Goal: Navigation & Orientation: Find specific page/section

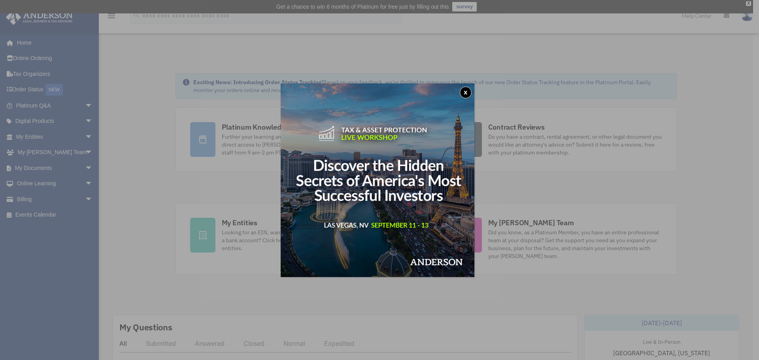
click at [467, 88] on button "x" at bounding box center [466, 93] width 12 height 12
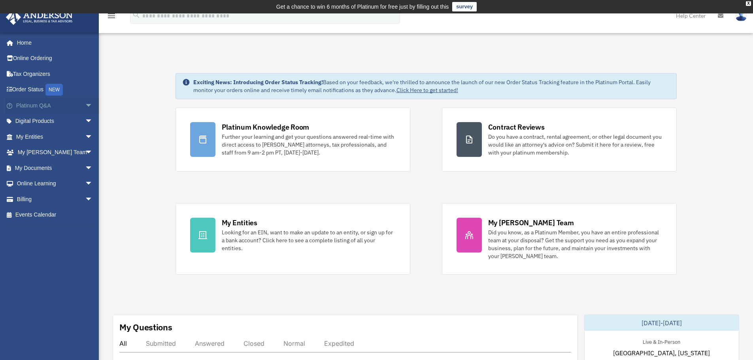
click at [85, 106] on span "arrow_drop_down" at bounding box center [93, 106] width 16 height 16
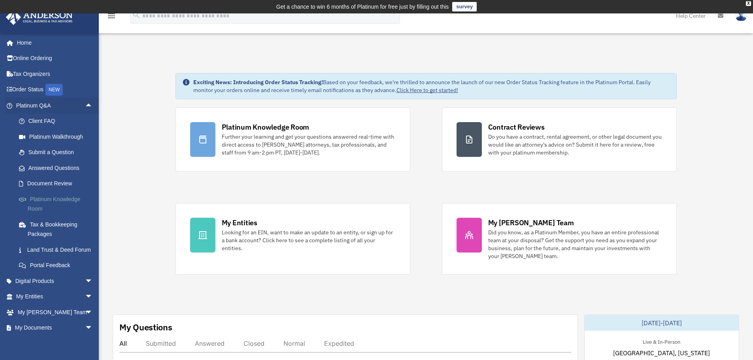
scroll to position [40, 0]
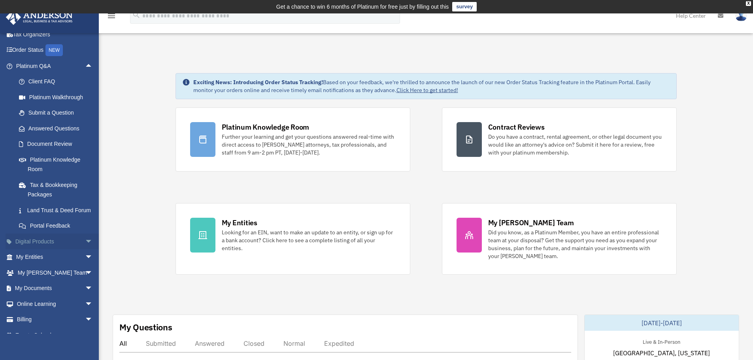
click at [88, 241] on span "arrow_drop_down" at bounding box center [93, 242] width 16 height 16
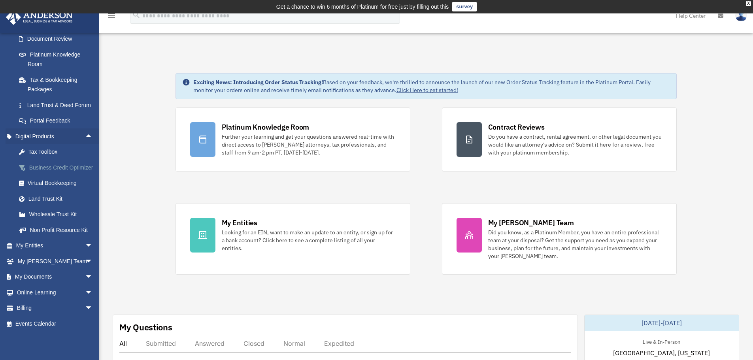
scroll to position [154, 0]
click at [85, 242] on span "arrow_drop_down" at bounding box center [93, 246] width 16 height 16
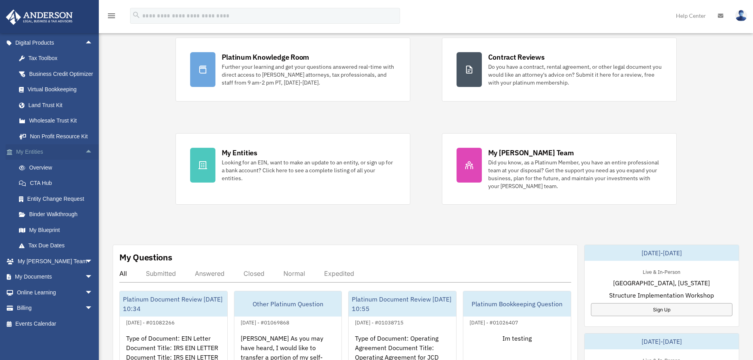
scroll to position [119, 0]
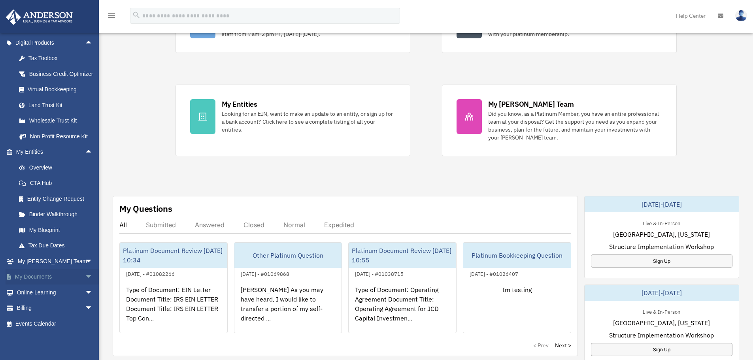
click at [85, 277] on span "arrow_drop_down" at bounding box center [93, 277] width 16 height 16
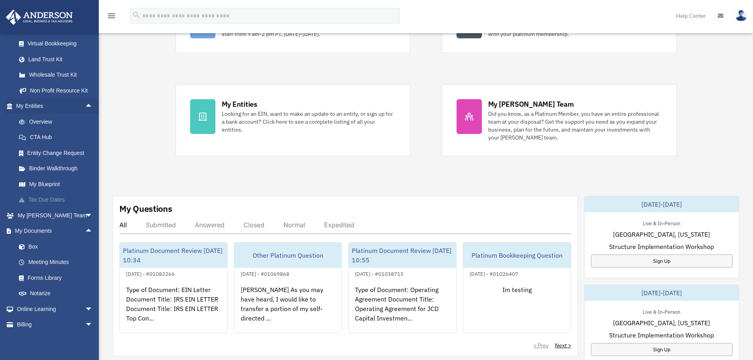
scroll to position [310, 0]
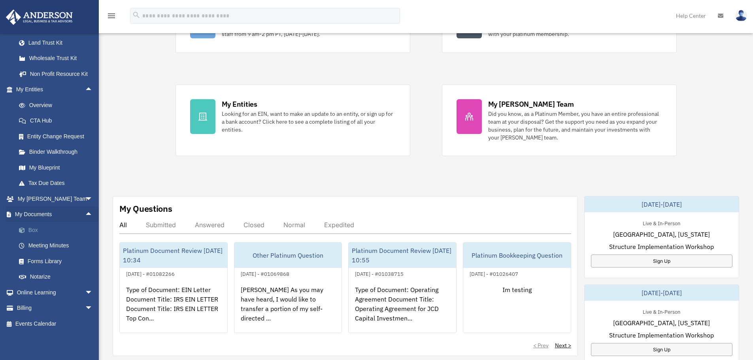
click at [32, 225] on link "Box" at bounding box center [58, 230] width 94 height 16
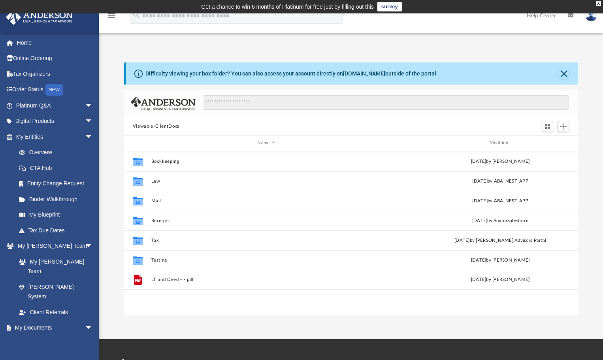
scroll to position [174, 448]
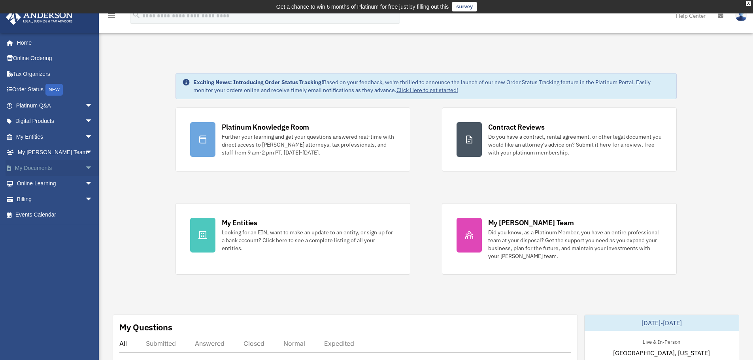
click at [85, 164] on span "arrow_drop_down" at bounding box center [93, 168] width 16 height 16
click at [32, 186] on link "Box" at bounding box center [58, 184] width 94 height 16
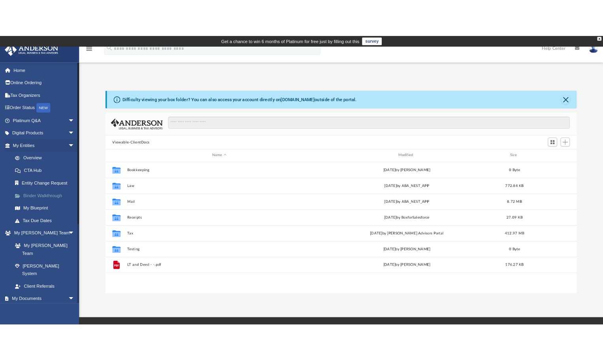
scroll to position [174, 583]
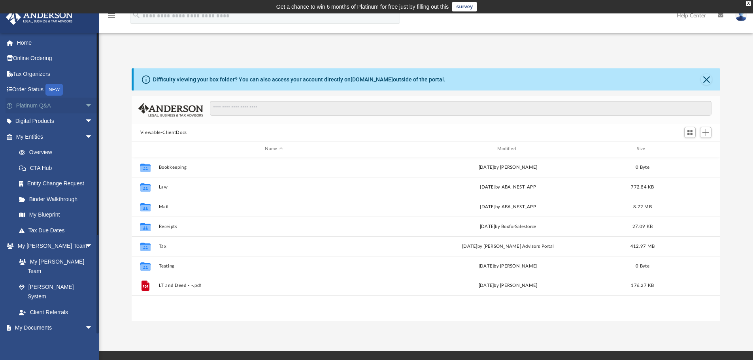
click at [85, 106] on span "arrow_drop_down" at bounding box center [93, 106] width 16 height 16
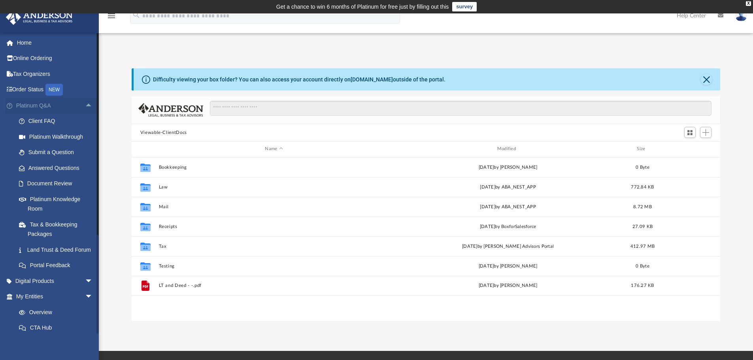
click at [85, 106] on span "arrow_drop_up" at bounding box center [93, 106] width 16 height 16
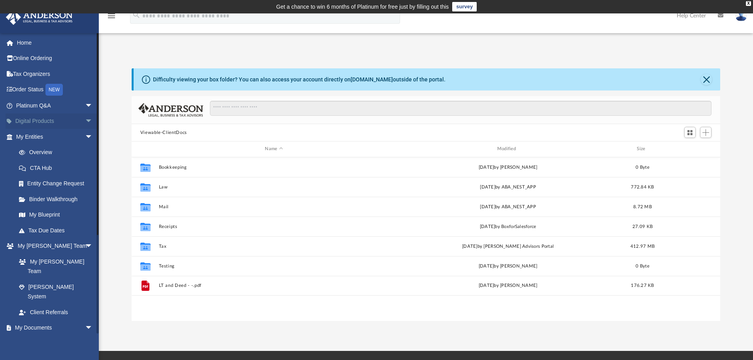
click at [85, 120] on span "arrow_drop_down" at bounding box center [93, 121] width 16 height 16
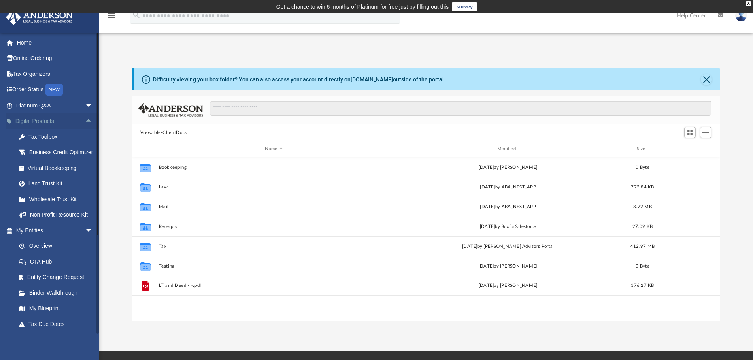
click at [85, 120] on span "arrow_drop_up" at bounding box center [93, 121] width 16 height 16
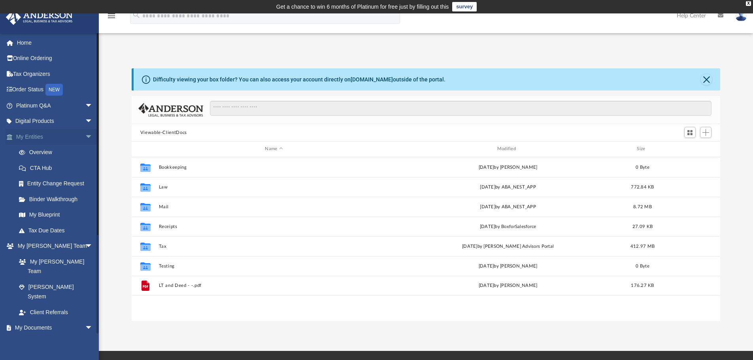
click at [85, 136] on span "arrow_drop_down" at bounding box center [93, 137] width 16 height 16
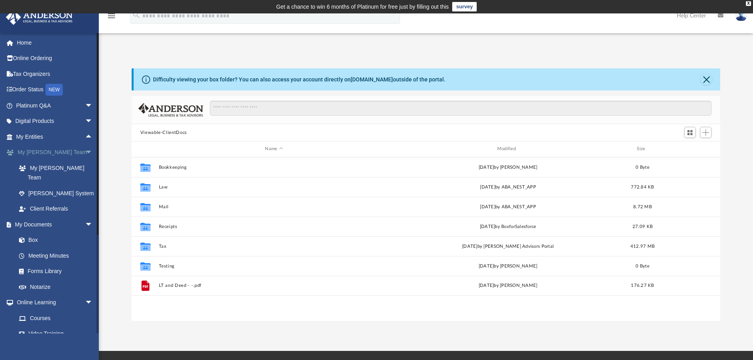
click at [85, 150] on span "arrow_drop_down" at bounding box center [93, 153] width 16 height 16
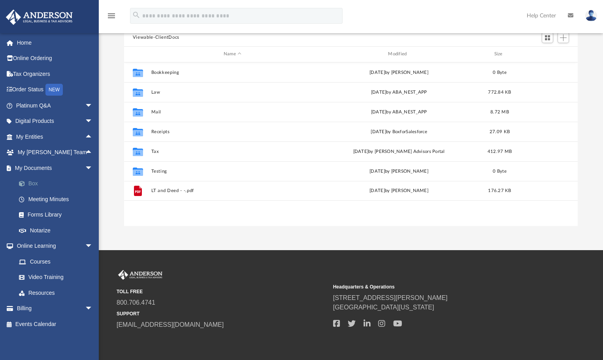
scroll to position [119, 0]
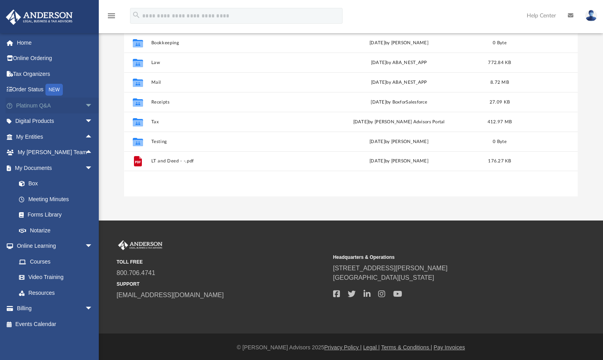
click at [85, 106] on span "arrow_drop_down" at bounding box center [93, 106] width 16 height 16
